Goal: Obtain resource: Download file/media

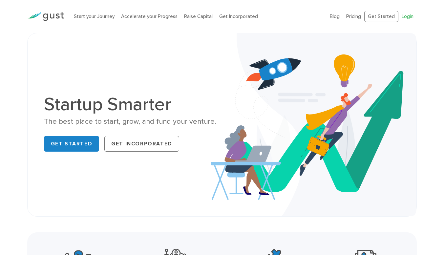
click at [407, 15] on link "Login" at bounding box center [408, 16] width 12 height 6
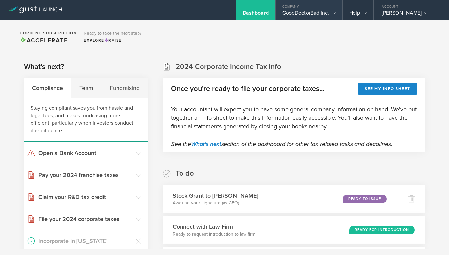
click at [335, 12] on icon at bounding box center [334, 13] width 4 height 4
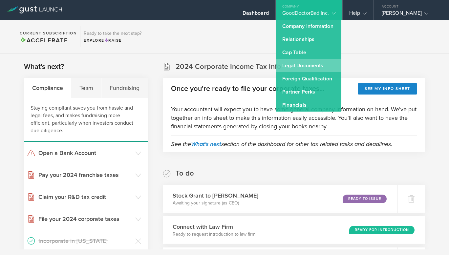
click at [313, 65] on link "Legal Documents" at bounding box center [309, 65] width 66 height 13
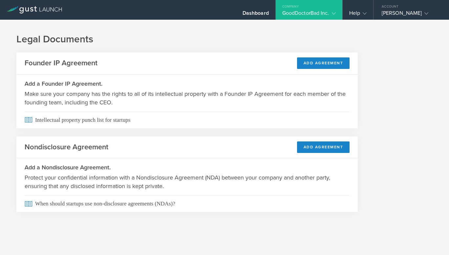
click at [335, 13] on polyline at bounding box center [334, 13] width 4 height 2
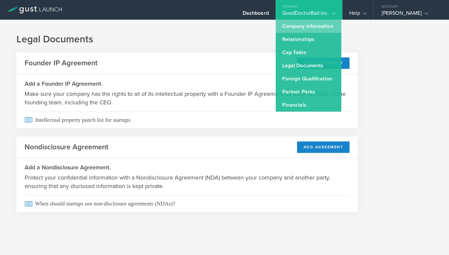
click at [306, 27] on link "Company Information" at bounding box center [309, 26] width 66 height 13
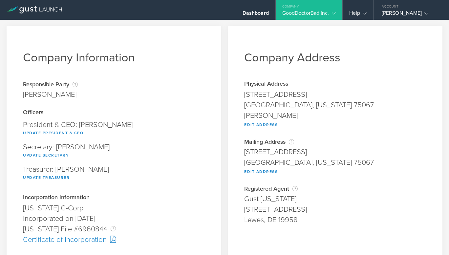
click at [336, 15] on div "GoodDoctorBad Inc." at bounding box center [309, 15] width 67 height 10
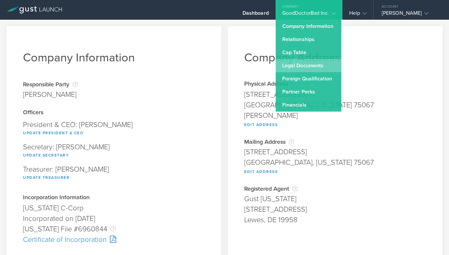
click at [317, 67] on link "Legal Documents" at bounding box center [309, 65] width 66 height 13
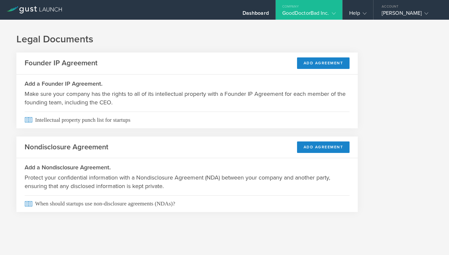
click at [332, 15] on icon at bounding box center [334, 13] width 4 height 4
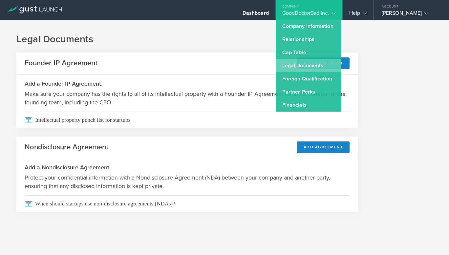
click at [316, 68] on link "Legal Documents" at bounding box center [309, 65] width 66 height 13
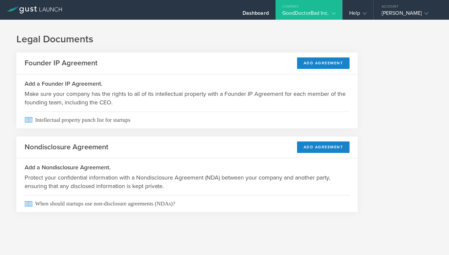
click at [337, 17] on div "GoodDoctorBad Inc." at bounding box center [309, 15] width 67 height 10
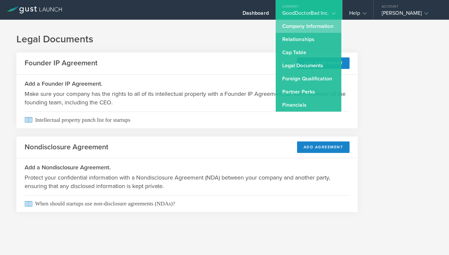
click at [319, 27] on link "Company Information" at bounding box center [309, 26] width 66 height 13
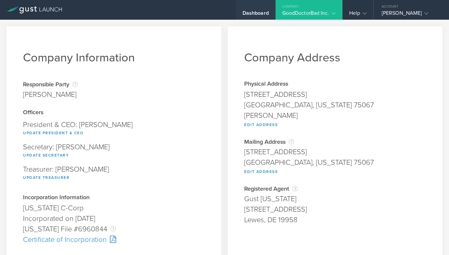
click at [260, 16] on div "Dashboard" at bounding box center [256, 15] width 26 height 10
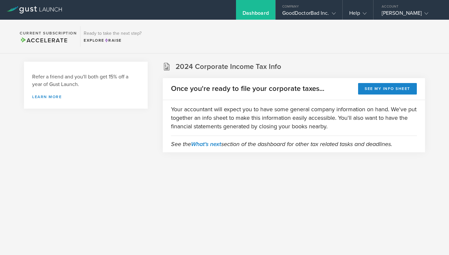
click at [315, 36] on section "Current Subscription Accelerate Ready to take the next step? Explore Raise" at bounding box center [224, 37] width 449 height 34
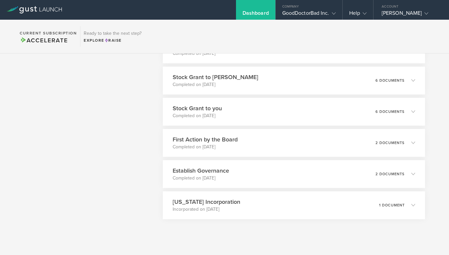
scroll to position [1198, 0]
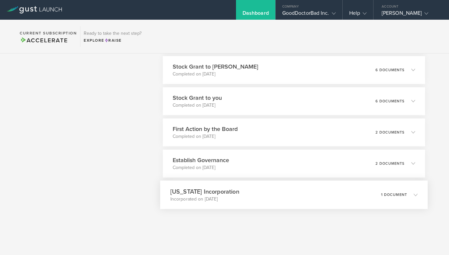
click at [414, 195] on icon at bounding box center [416, 195] width 4 height 4
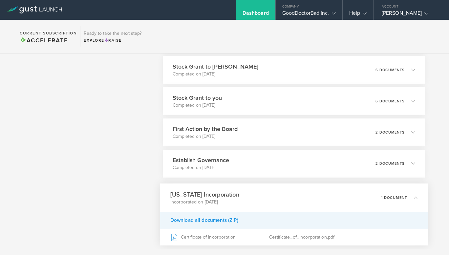
click at [206, 220] on div "Download all documents (ZIP)" at bounding box center [294, 220] width 268 height 17
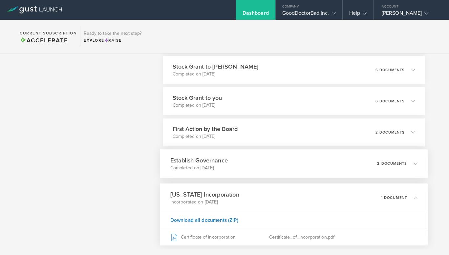
click at [414, 162] on icon at bounding box center [416, 164] width 4 height 4
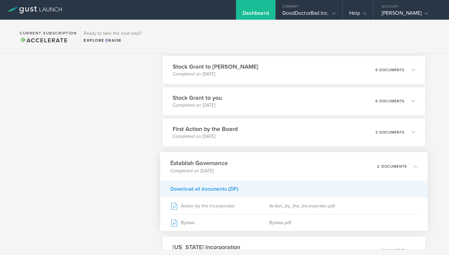
click at [204, 189] on div "Download all documents (ZIP)" at bounding box center [294, 189] width 268 height 17
